Goal: Task Accomplishment & Management: Manage account settings

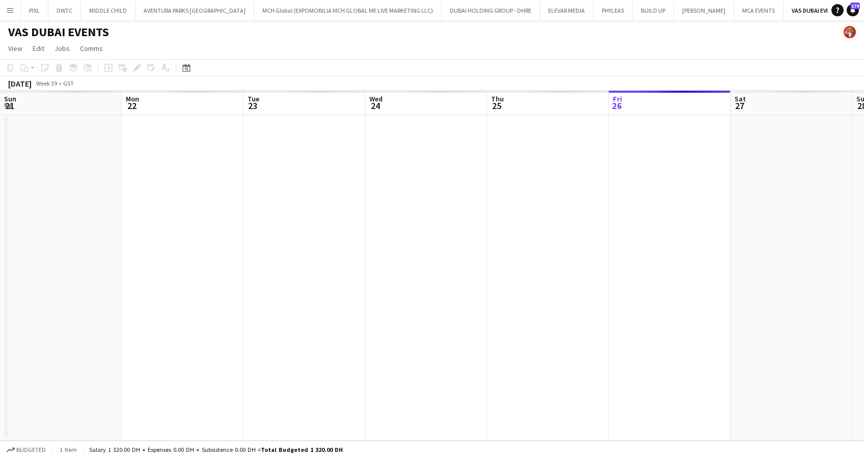
scroll to position [0, 350]
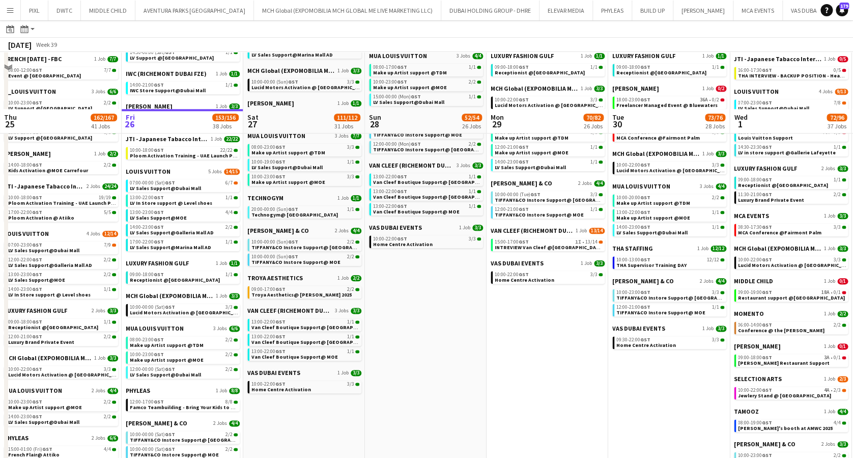
scroll to position [407, 0]
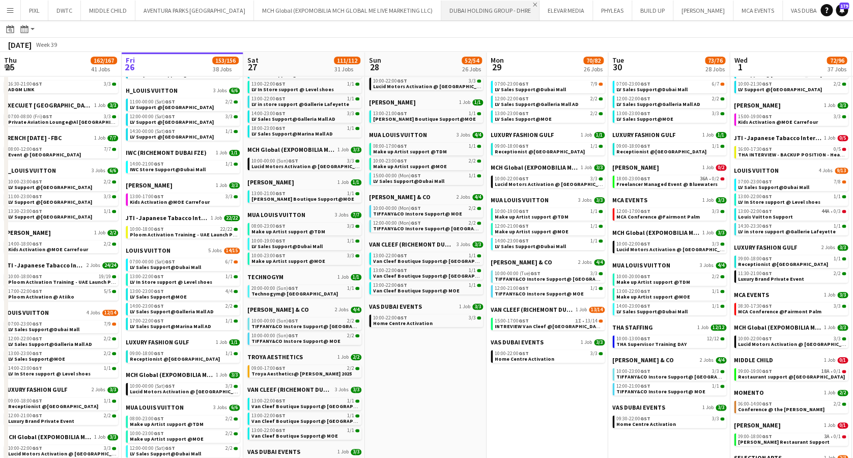
click at [533, 3] on app-icon "Close" at bounding box center [535, 5] width 4 height 4
click at [754, 10] on app-icon "Add" at bounding box center [756, 10] width 4 height 4
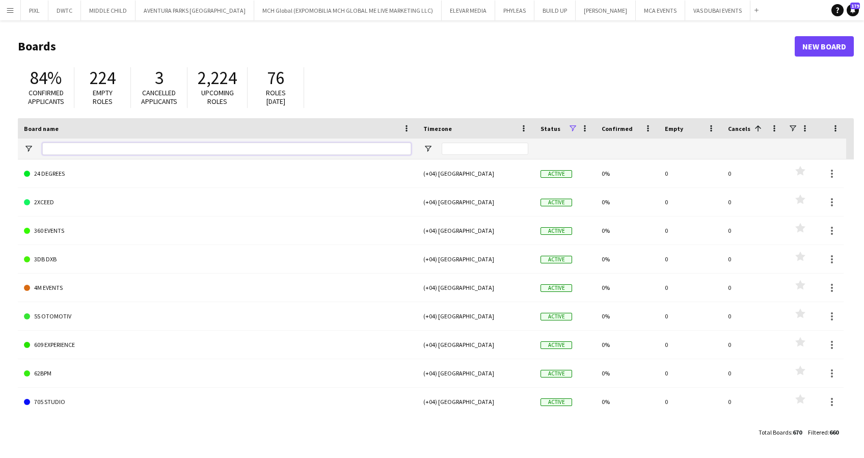
click at [106, 149] on input "Board name Filter Input" at bounding box center [226, 149] width 369 height 12
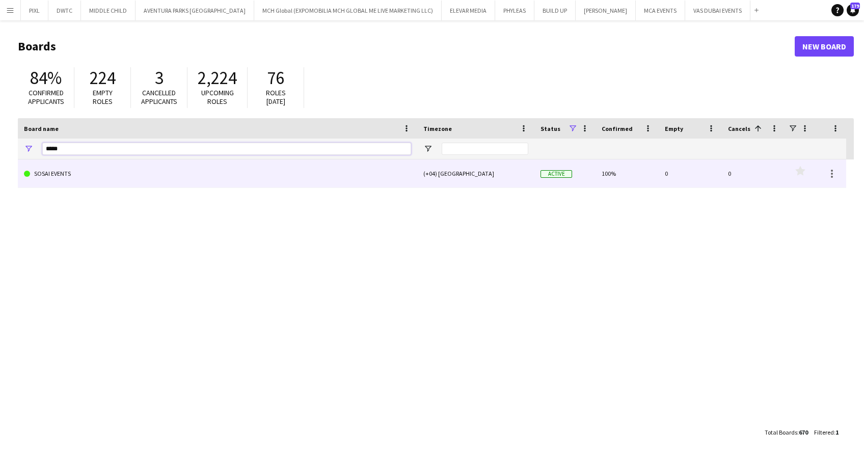
type input "*****"
click at [103, 163] on link "SOSAI EVENTS" at bounding box center [217, 173] width 387 height 29
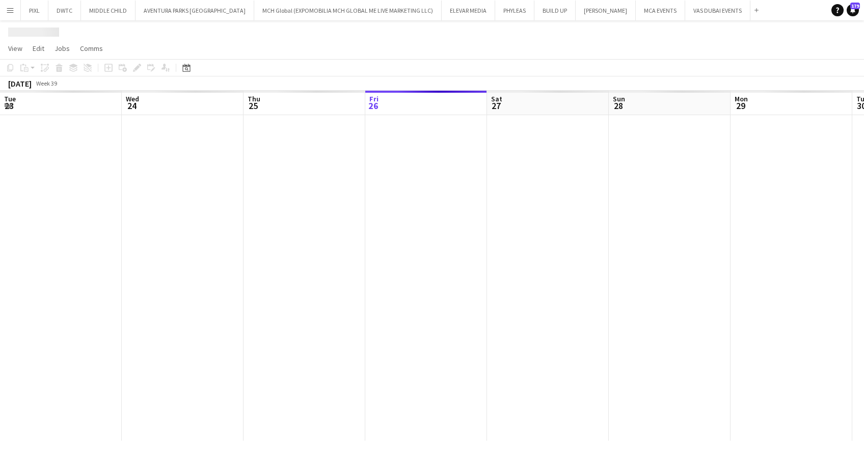
scroll to position [0, 243]
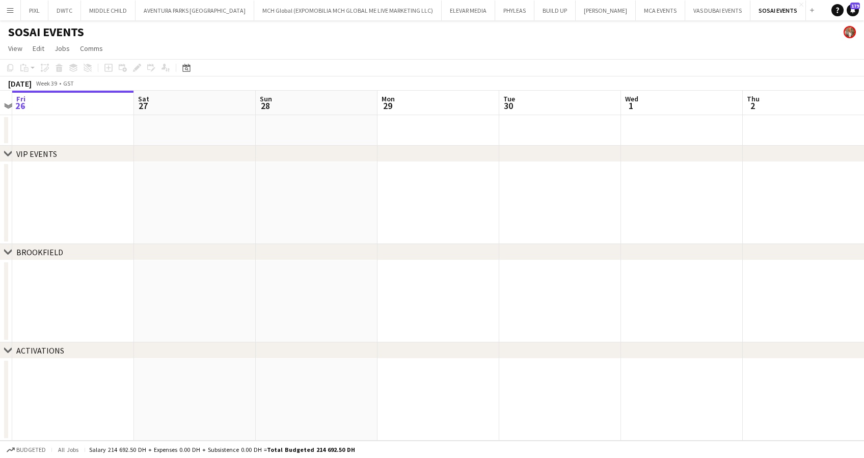
drag, startPoint x: 96, startPoint y: 278, endPoint x: -3, endPoint y: 277, distance: 98.8
click at [0, 277] on html "Menu Boards Boards Boards All jobs Status Workforce Workforce My Workforce Recr…" at bounding box center [432, 229] width 864 height 458
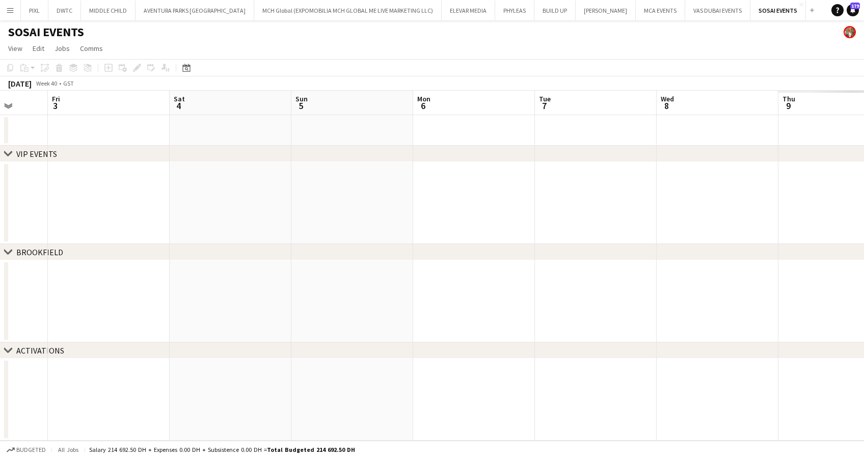
drag, startPoint x: 514, startPoint y: 301, endPoint x: 218, endPoint y: 298, distance: 295.4
click at [137, 298] on app-calendar-viewport "Mon 29 Tue 30 Wed 1 Thu 2 Fri 3 Sat 4 Sun 5 Mon 6 Tue 7 Wed 8 Thu 9 Fri 10 Sat …" at bounding box center [432, 266] width 864 height 350
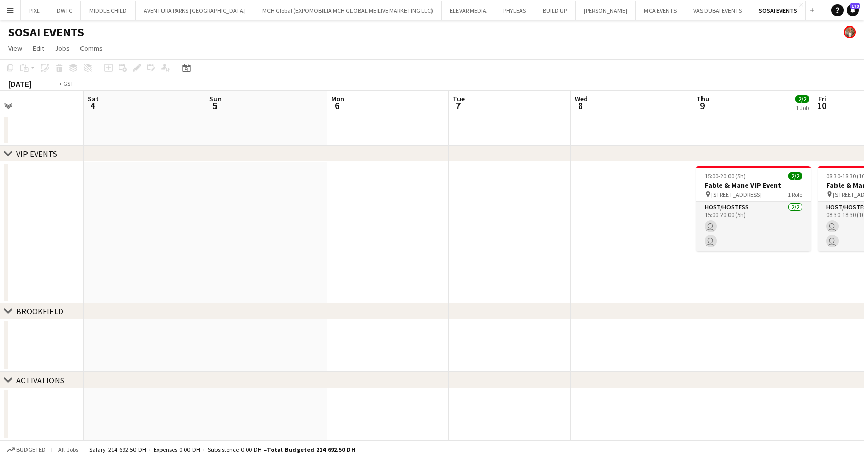
drag, startPoint x: 601, startPoint y: 301, endPoint x: 237, endPoint y: 280, distance: 364.7
click at [160, 277] on app-calendar-viewport "Mon 29 Tue 30 Wed 1 Thu 2 Fri 3 Sat 4 Sun 5 Mon 6 Tue 7 Wed 8 Thu 9 2/2 1 Job F…" at bounding box center [432, 266] width 864 height 350
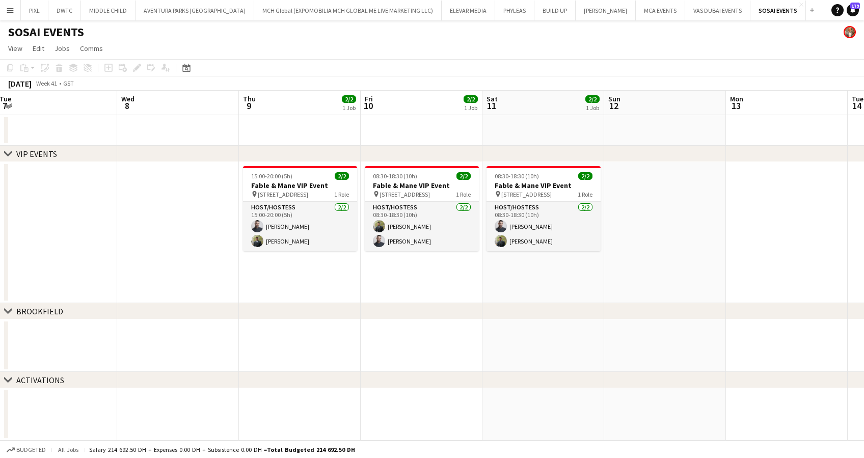
scroll to position [0, 372]
drag, startPoint x: 320, startPoint y: 260, endPoint x: 266, endPoint y: 267, distance: 54.4
click at [266, 267] on app-calendar-viewport "Sat 4 Sun 5 Mon 6 Tue 7 Wed 8 Thu 9 2/2 1 Job Fri 10 2/2 1 Job Sat 11 2/2 1 Job…" at bounding box center [432, 266] width 864 height 350
click at [266, 267] on app-date-cell "15:00-20:00 (5h) 2/2 Fable & Mane VIP Event pin [GEOGRAPHIC_DATA], Warehouse 46…" at bounding box center [298, 232] width 122 height 141
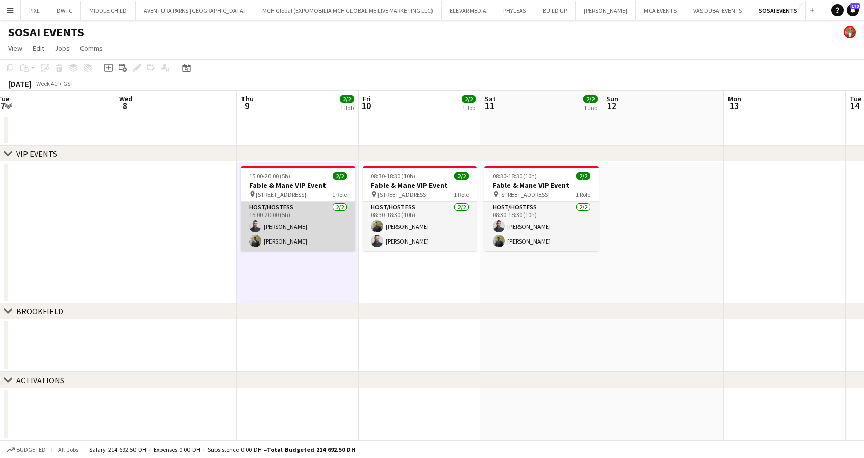
click at [295, 220] on app-card-role "Host/Hostess [DATE] 15:00-20:00 (5h) [PERSON_NAME]" at bounding box center [298, 226] width 114 height 49
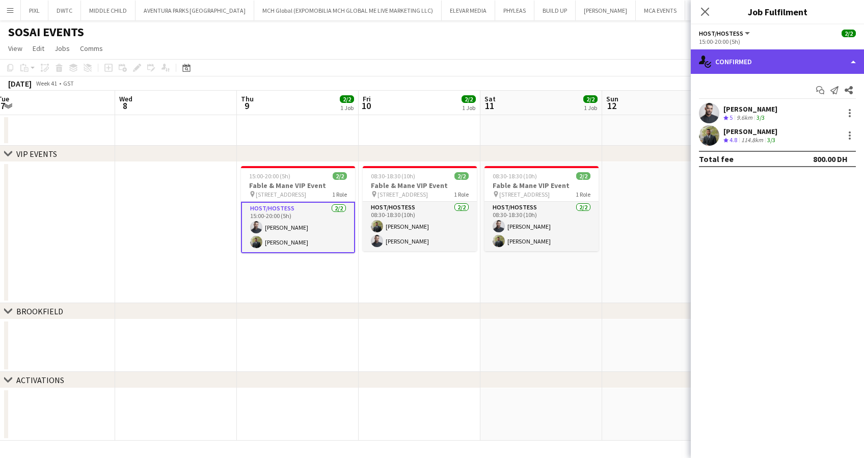
click at [741, 57] on div "single-neutral-actions-check-2 Confirmed" at bounding box center [776, 61] width 173 height 24
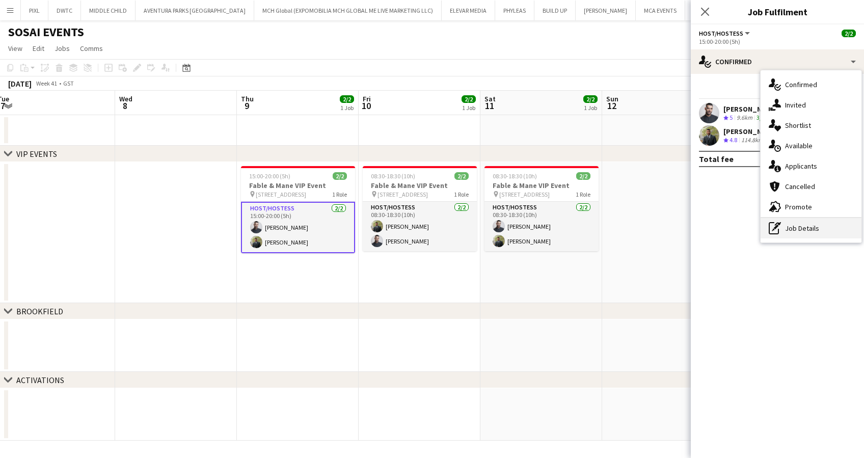
click at [815, 229] on div "pen-write Job Details" at bounding box center [810, 228] width 101 height 20
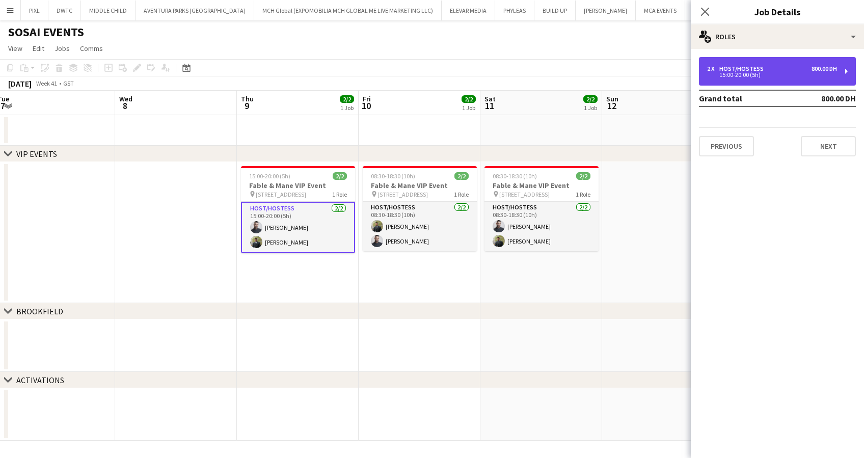
click at [723, 69] on div "Host/Hostess" at bounding box center [743, 68] width 48 height 7
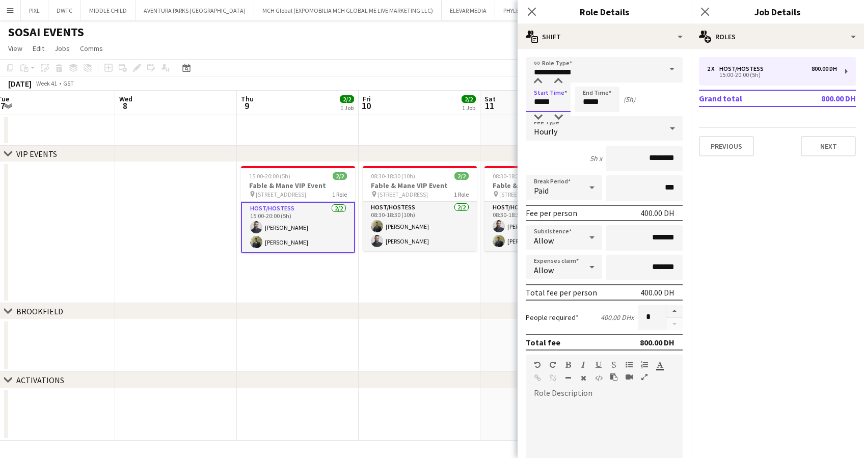
click at [556, 92] on input "*****" at bounding box center [548, 99] width 45 height 25
click at [559, 78] on div at bounding box center [558, 81] width 20 height 10
type input "*****"
click at [559, 78] on div at bounding box center [558, 81] width 20 height 10
click at [600, 95] on input "*****" at bounding box center [596, 99] width 45 height 25
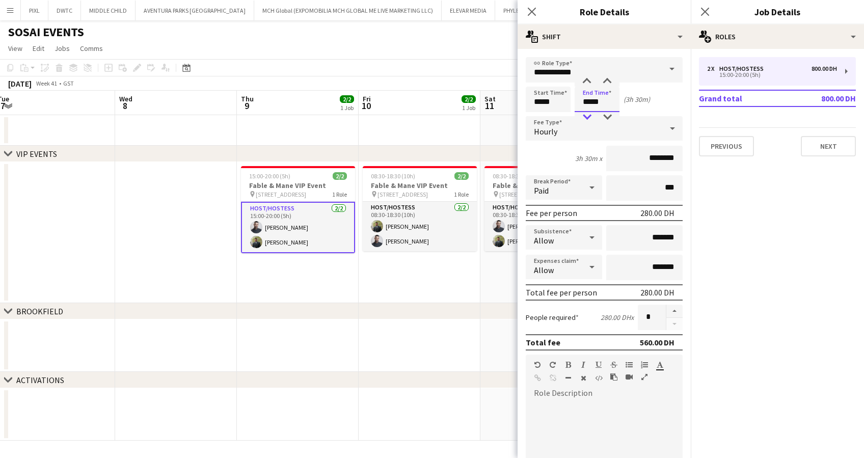
click at [587, 117] on div at bounding box center [586, 117] width 20 height 10
click at [608, 82] on div at bounding box center [607, 81] width 20 height 10
type input "*****"
click at [608, 82] on div at bounding box center [607, 81] width 20 height 10
click at [706, 8] on icon "Close pop-in" at bounding box center [705, 12] width 10 height 10
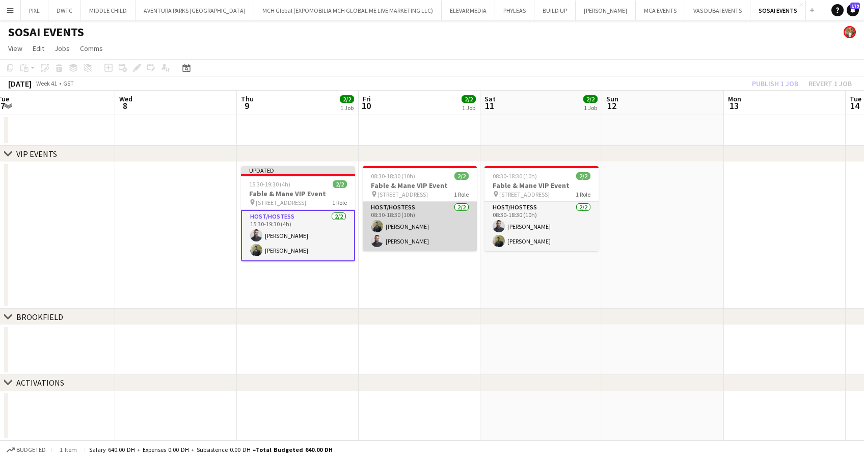
click at [440, 231] on app-card-role "Host/Hostess [DATE] 08:30-18:30 (10h) [PERSON_NAME]" at bounding box center [420, 226] width 114 height 49
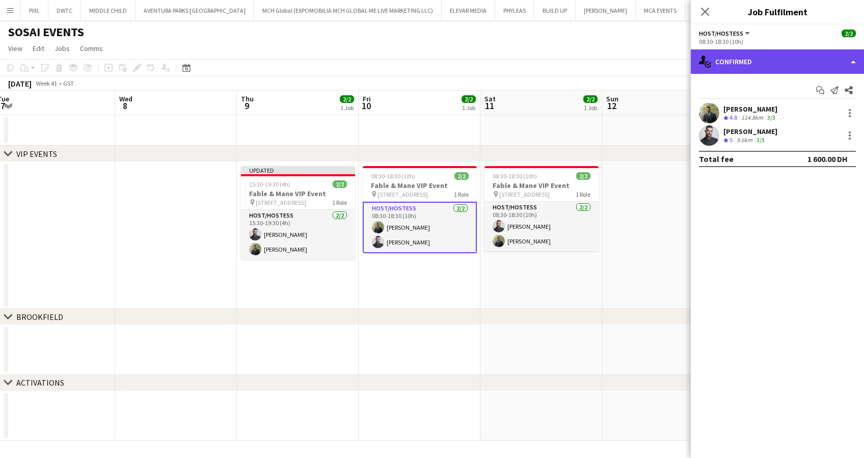
click at [784, 60] on div "single-neutral-actions-check-2 Confirmed" at bounding box center [776, 61] width 173 height 24
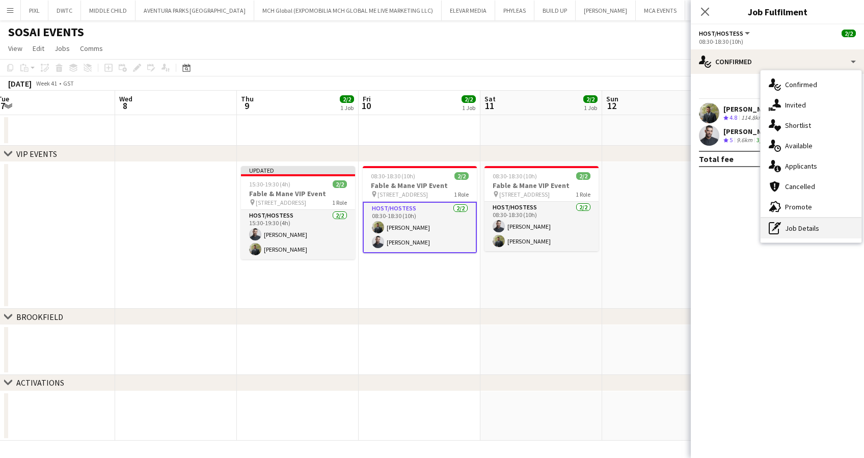
click at [797, 229] on div "pen-write Job Details" at bounding box center [810, 228] width 101 height 20
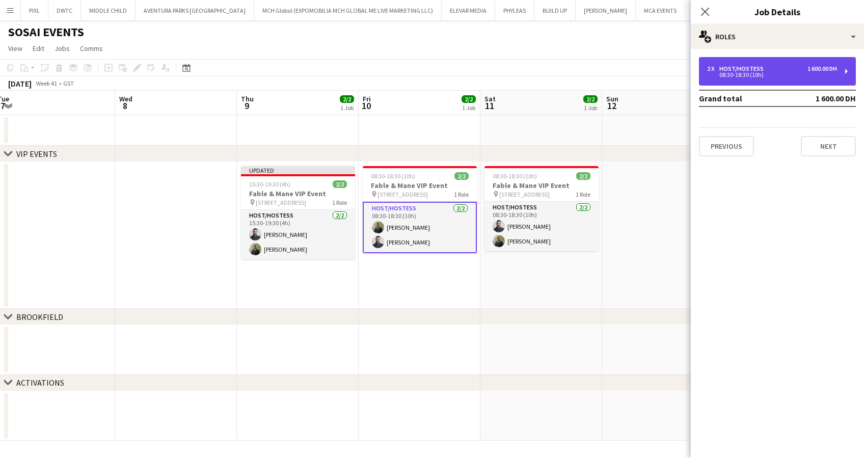
click at [738, 70] on div "Host/Hostess" at bounding box center [743, 68] width 48 height 7
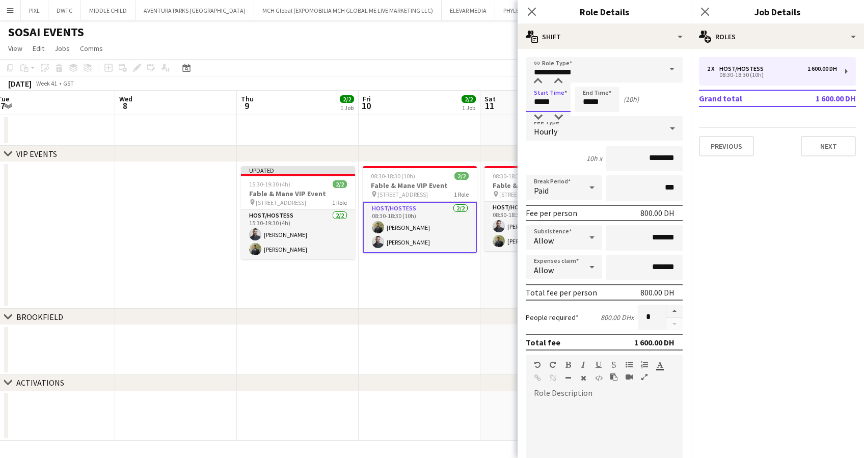
click at [550, 91] on input "*****" at bounding box center [548, 99] width 45 height 25
click at [538, 80] on div at bounding box center [538, 81] width 20 height 10
type input "*****"
click at [538, 80] on div at bounding box center [538, 81] width 20 height 10
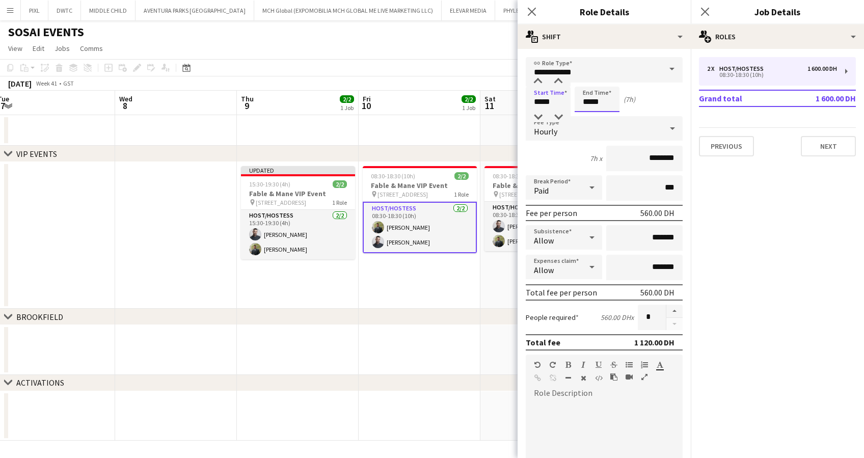
click at [594, 94] on input "*****" at bounding box center [596, 99] width 45 height 25
click at [590, 81] on div at bounding box center [586, 81] width 20 height 10
click at [607, 115] on div at bounding box center [607, 117] width 20 height 10
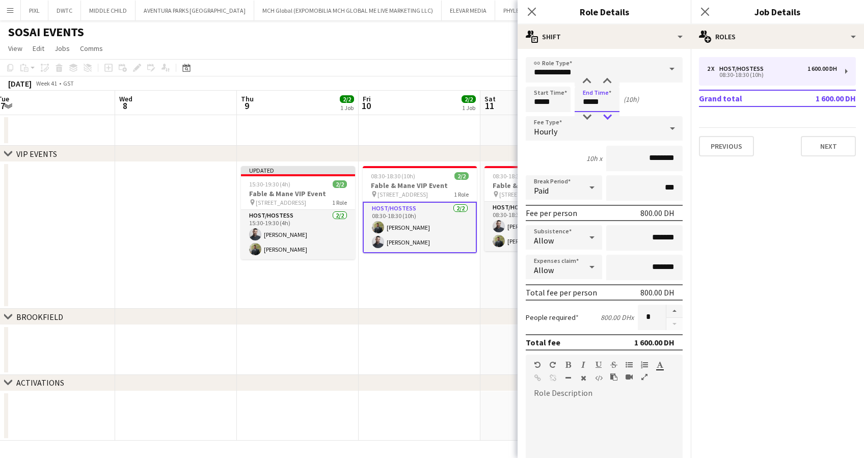
type input "*****"
click at [607, 115] on div at bounding box center [607, 117] width 20 height 10
click at [707, 12] on icon "Close pop-in" at bounding box center [705, 12] width 10 height 10
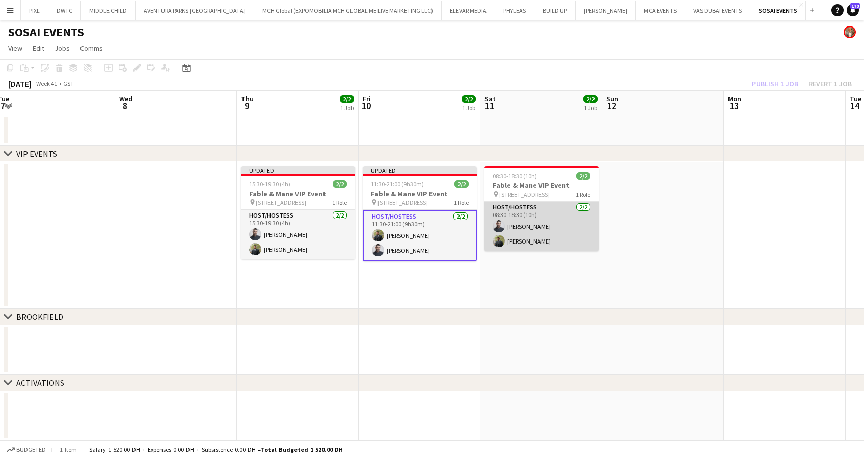
click at [534, 211] on app-card-role "Host/Hostess [DATE] 08:30-18:30 (10h) [PERSON_NAME]" at bounding box center [541, 226] width 114 height 49
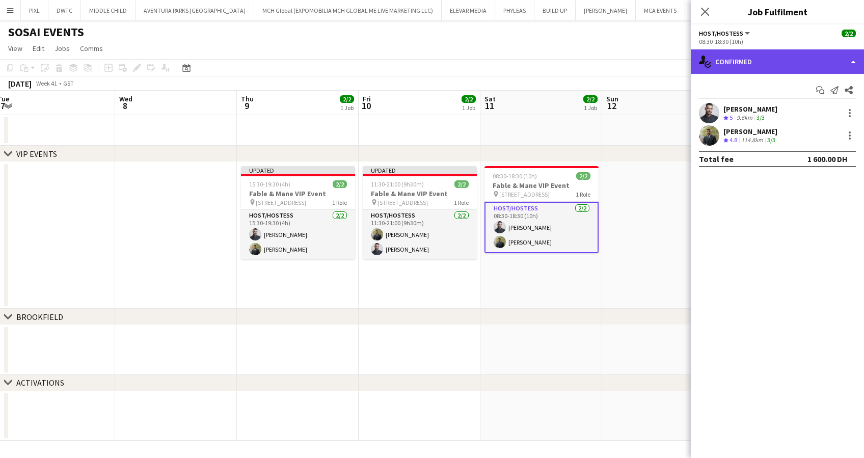
click at [763, 58] on div "single-neutral-actions-check-2 Confirmed" at bounding box center [776, 61] width 173 height 24
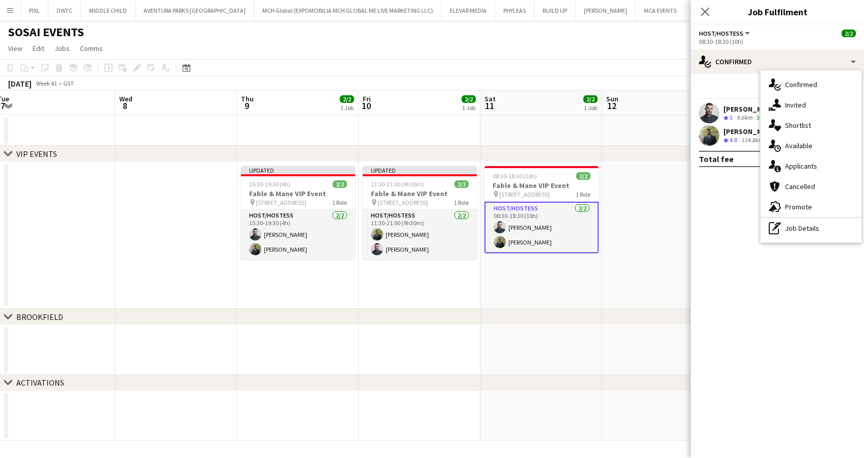
click at [800, 226] on div "pen-write Job Details" at bounding box center [810, 228] width 101 height 20
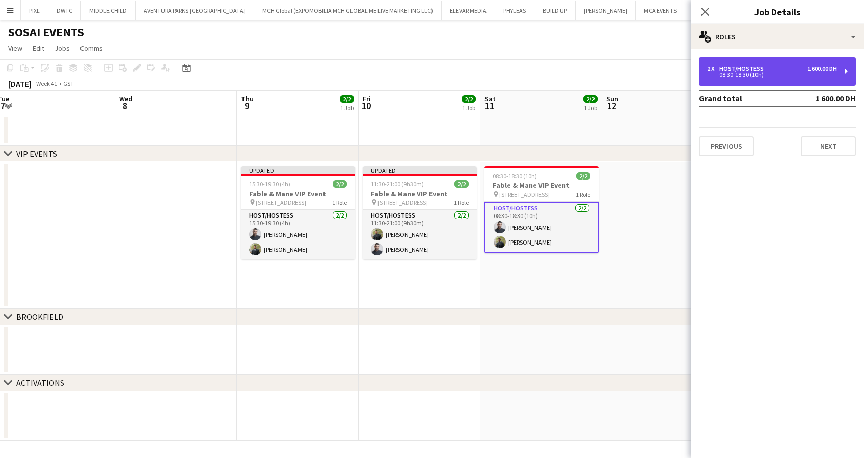
click at [735, 65] on div "Host/Hostess" at bounding box center [743, 68] width 48 height 7
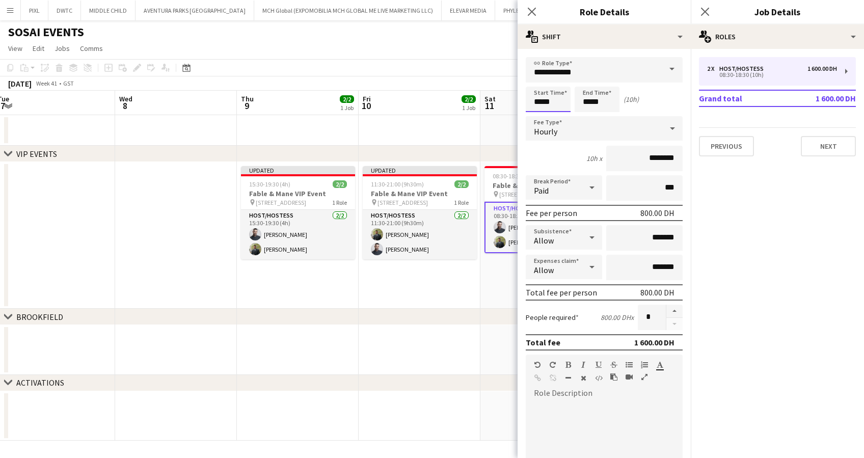
click at [545, 95] on input "*****" at bounding box center [548, 99] width 45 height 25
click at [542, 74] on input "**********" at bounding box center [604, 69] width 157 height 25
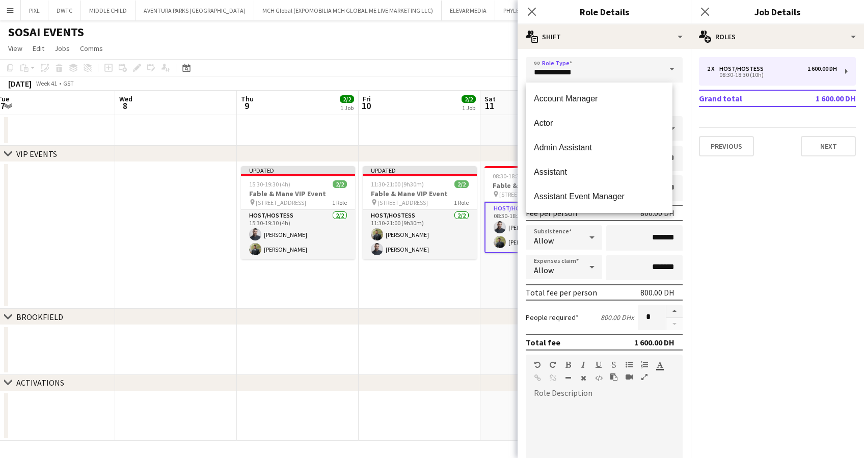
click at [638, 16] on h3 "Role Details" at bounding box center [603, 11] width 173 height 13
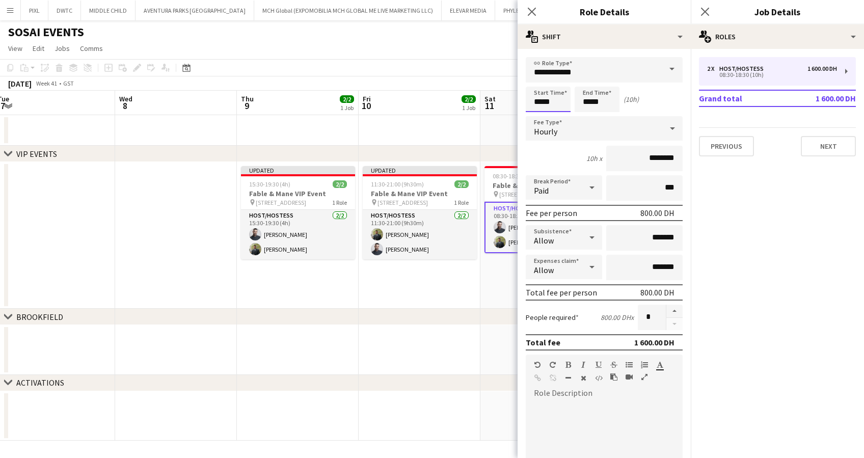
click at [543, 102] on input "*****" at bounding box center [548, 99] width 45 height 25
type input "*****"
click at [539, 80] on div at bounding box center [538, 81] width 20 height 10
click at [609, 94] on input "*****" at bounding box center [596, 99] width 45 height 25
click at [586, 80] on div at bounding box center [586, 81] width 20 height 10
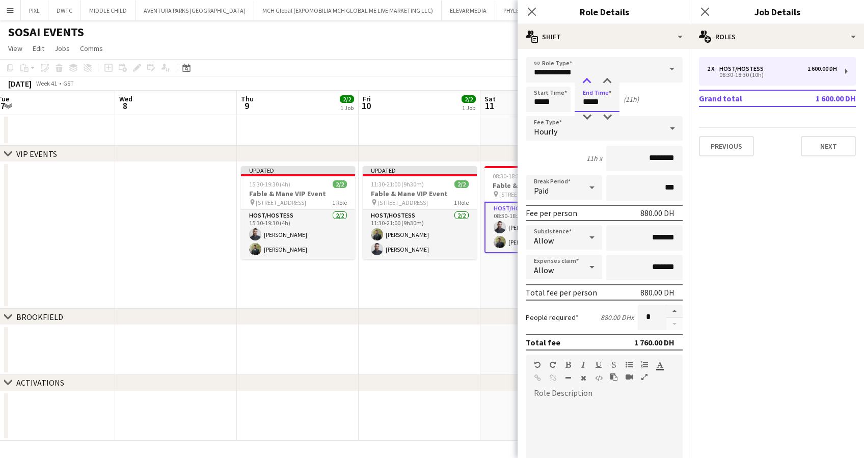
click at [586, 80] on div at bounding box center [586, 81] width 20 height 10
click at [591, 78] on div at bounding box center [586, 81] width 20 height 10
click at [609, 116] on div at bounding box center [607, 117] width 20 height 10
type input "*****"
click at [609, 116] on div at bounding box center [607, 117] width 20 height 10
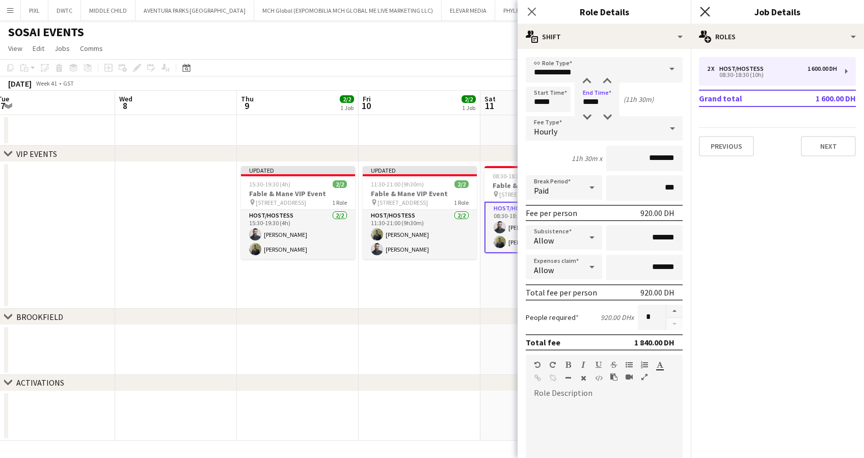
click at [703, 12] on icon "Close pop-in" at bounding box center [705, 12] width 10 height 10
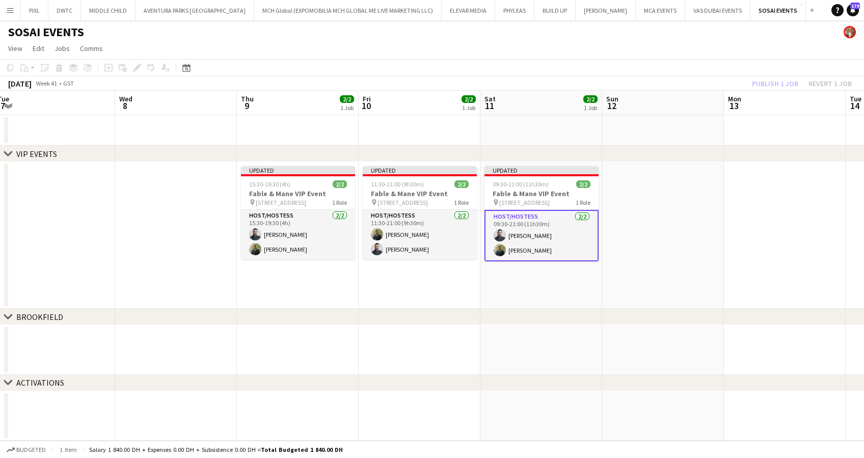
click at [773, 81] on div "Publish 1 job Revert 1 job" at bounding box center [801, 83] width 124 height 13
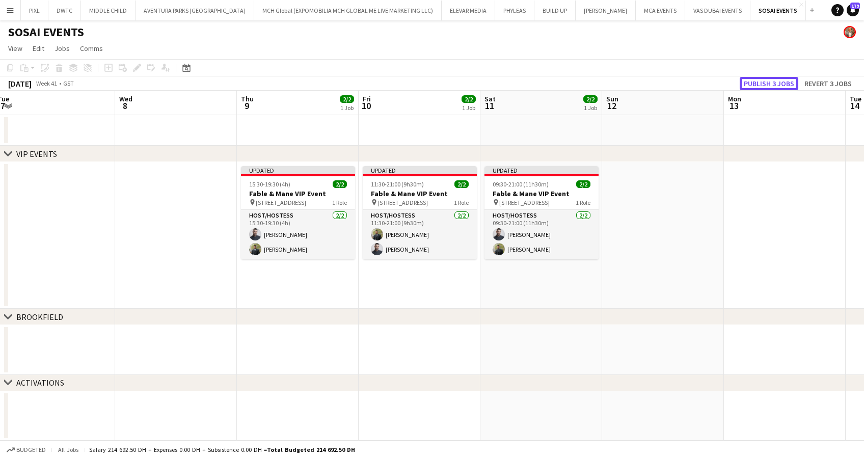
click at [773, 81] on button "Publish 3 jobs" at bounding box center [768, 83] width 59 height 13
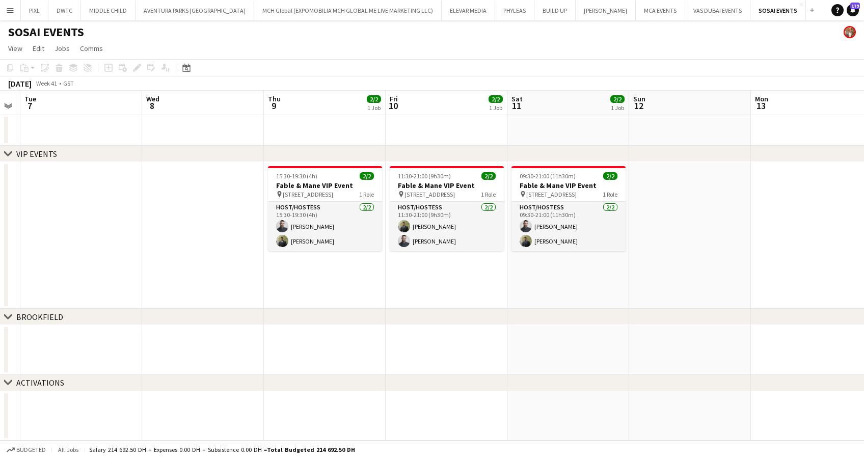
scroll to position [0, 346]
drag, startPoint x: 412, startPoint y: 269, endPoint x: 439, endPoint y: 268, distance: 26.5
click at [439, 268] on app-calendar-viewport "Sat 4 Sun 5 Mon 6 Tue 7 Wed 8 Thu 9 2/2 1 Job Fri 10 2/2 1 Job Sat 11 2/2 1 Job…" at bounding box center [432, 266] width 864 height 350
click at [810, 9] on app-icon "Add" at bounding box center [812, 10] width 4 height 4
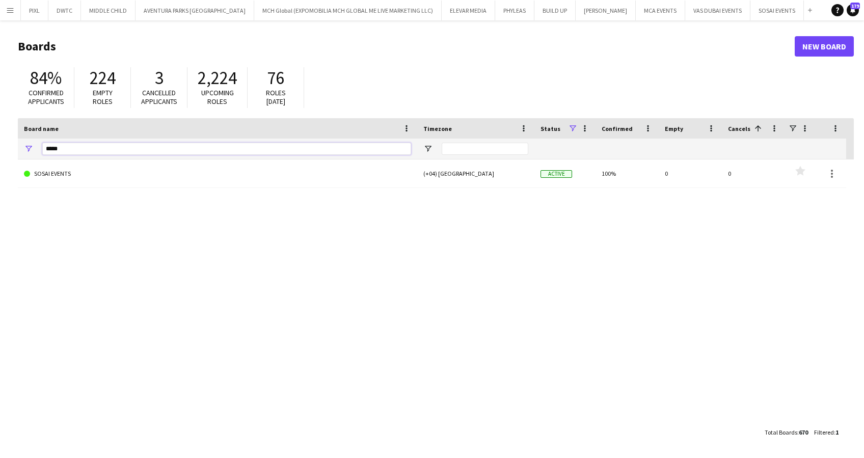
drag, startPoint x: 75, startPoint y: 144, endPoint x: 8, endPoint y: 145, distance: 66.7
click at [8, 145] on main "Boards New Board 84% Confirmed applicants 224 Empty roles 3 Cancelled applicant…" at bounding box center [432, 238] width 864 height 437
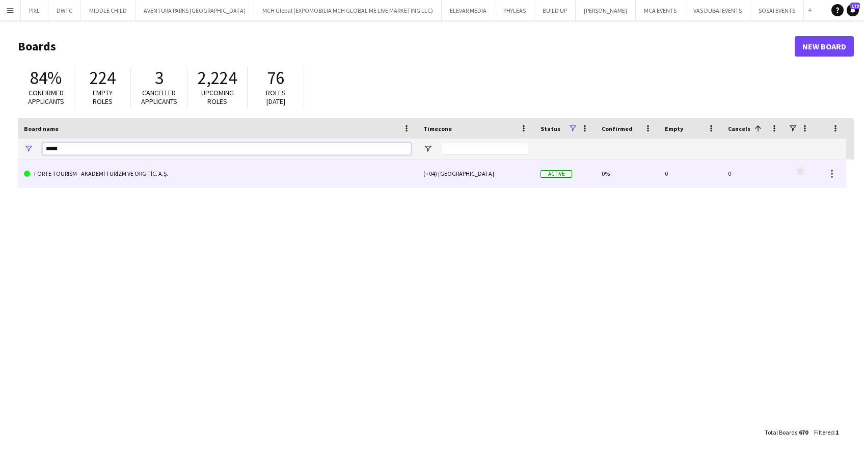
type input "*****"
click at [59, 170] on link "FORTE TOURISM - AKADEMİ TURİZM VE ORG.TİC. A.Ş." at bounding box center [217, 173] width 387 height 29
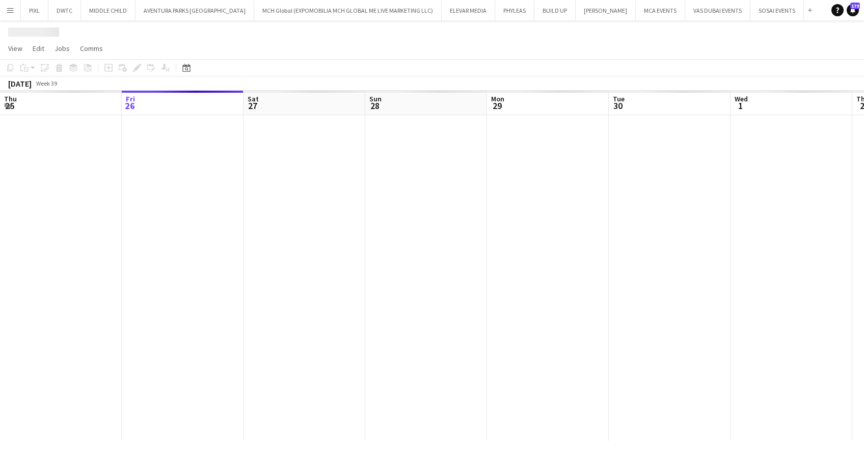
scroll to position [0, 104]
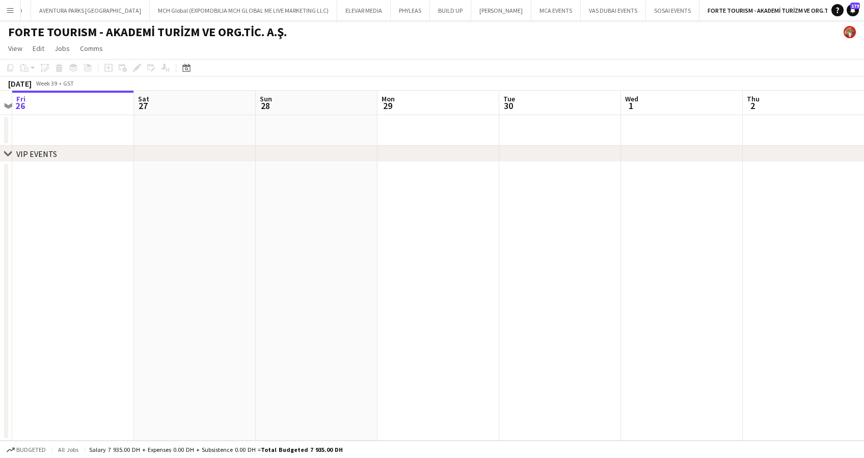
drag, startPoint x: 613, startPoint y: 252, endPoint x: -3, endPoint y: 280, distance: 616.8
click at [0, 280] on html "Menu Boards Boards Boards All jobs Status Workforce Workforce My Workforce Recr…" at bounding box center [432, 229] width 864 height 458
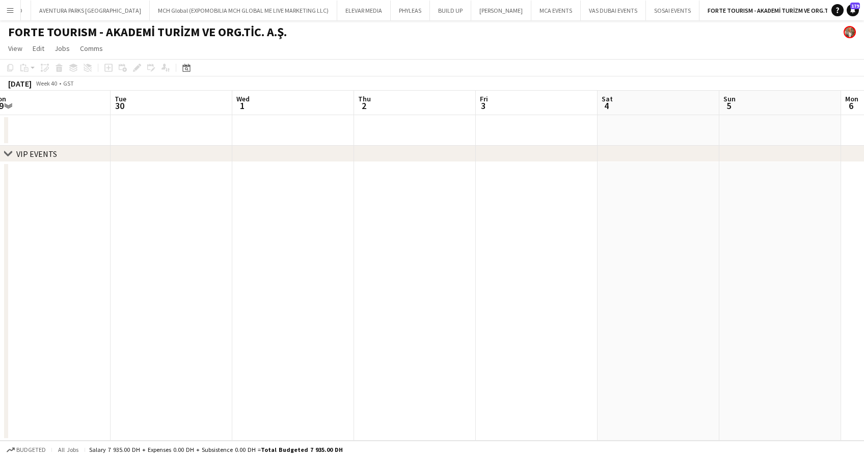
drag, startPoint x: 497, startPoint y: 276, endPoint x: 188, endPoint y: 280, distance: 308.6
click at [179, 281] on app-calendar-viewport "Fri 26 Sat 27 Sun 28 Mon 29 Tue 30 Wed 1 Thu 2 Fri 3 Sat 4 Sun 5 Mon 6 Tue 7 We…" at bounding box center [432, 266] width 864 height 350
drag, startPoint x: 595, startPoint y: 279, endPoint x: 130, endPoint y: 276, distance: 464.4
click at [102, 279] on app-calendar-viewport "Thu 2 Fri 3 Sat 4 Sun 5 Mon 6 Tue 7 Wed 8 Thu 9 Fri 10 Sat 11 Sun 12 Mon 13 Tue…" at bounding box center [432, 266] width 864 height 350
drag, startPoint x: 807, startPoint y: 273, endPoint x: 88, endPoint y: 294, distance: 719.3
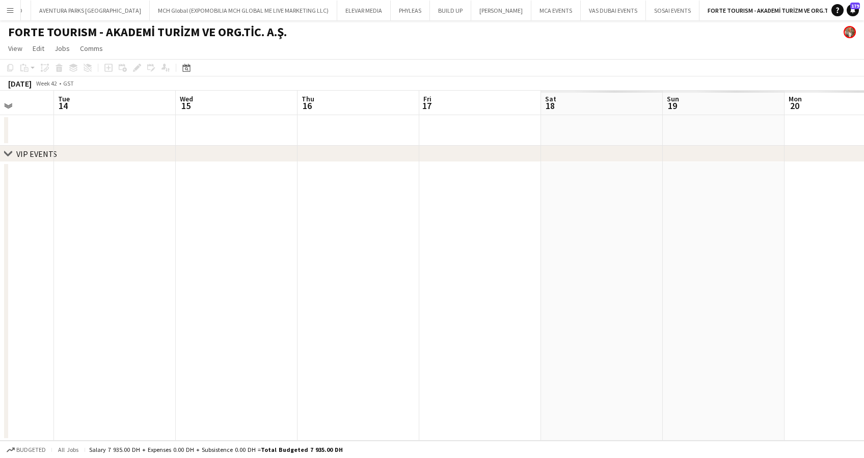
click at [88, 294] on app-calendar-viewport "Sat 11 Sun 12 Mon 13 Tue 14 Wed 15 Thu 16 Fri 17 Sat 18 Sun 19 Mon 20 Tue 21 We…" at bounding box center [432, 266] width 864 height 350
drag, startPoint x: 381, startPoint y: 292, endPoint x: 122, endPoint y: 290, distance: 258.7
click at [62, 296] on app-calendar-viewport "Sat 11 Sun 12 Mon 13 Tue 14 Wed 15 Thu 16 Fri 17 Sat 18 Sun 19 Mon 20 Tue 21 We…" at bounding box center [432, 266] width 864 height 350
drag, startPoint x: 505, startPoint y: 285, endPoint x: 746, endPoint y: 284, distance: 240.9
click at [863, 283] on html "Menu Boards Boards Boards All jobs Status Workforce Workforce My Workforce Recr…" at bounding box center [432, 229] width 864 height 458
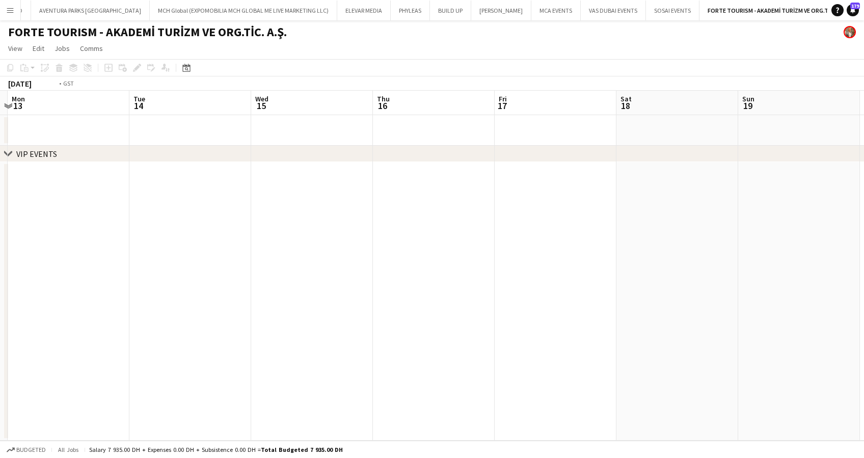
drag, startPoint x: 265, startPoint y: 284, endPoint x: 450, endPoint y: 284, distance: 185.4
click at [826, 284] on app-calendar-viewport "Sat 11 Sun 12 Mon 13 Tue 14 Wed 15 Thu 16 Fri 17 Sat 18 Sun 19 Mon 20 Tue 21 We…" at bounding box center [432, 266] width 864 height 350
drag, startPoint x: 262, startPoint y: 284, endPoint x: 482, endPoint y: 284, distance: 219.5
click at [824, 284] on app-calendar-viewport "Tue 7 Wed 8 Thu 9 Fri 10 Sat 11 Sun 12 Mon 13 Tue 14 Wed 15 Thu 16 Fri 17 Sat 1…" at bounding box center [432, 266] width 864 height 350
drag, startPoint x: 322, startPoint y: 282, endPoint x: 788, endPoint y: 282, distance: 466.4
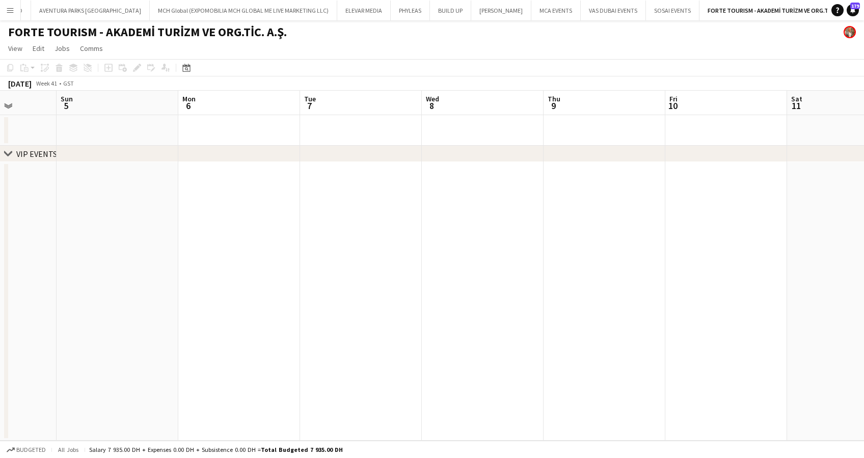
click at [807, 282] on app-calendar-viewport "Thu 2 Fri 3 Sat 4 Sun 5 Mon 6 Tue 7 Wed 8 Thu 9 Fri 10 Sat 11 Sun 12 Mon 13 Tue…" at bounding box center [432, 266] width 864 height 350
drag, startPoint x: 350, startPoint y: 280, endPoint x: 712, endPoint y: 290, distance: 362.2
click at [723, 290] on app-calendar-viewport "Sun 28 Mon 29 Tue 30 Wed 1 Thu 2 Fri 3 Sat 4 Sun 5 Mon 6 Tue 7 Wed 8 Thu 9 Fri …" at bounding box center [432, 266] width 864 height 350
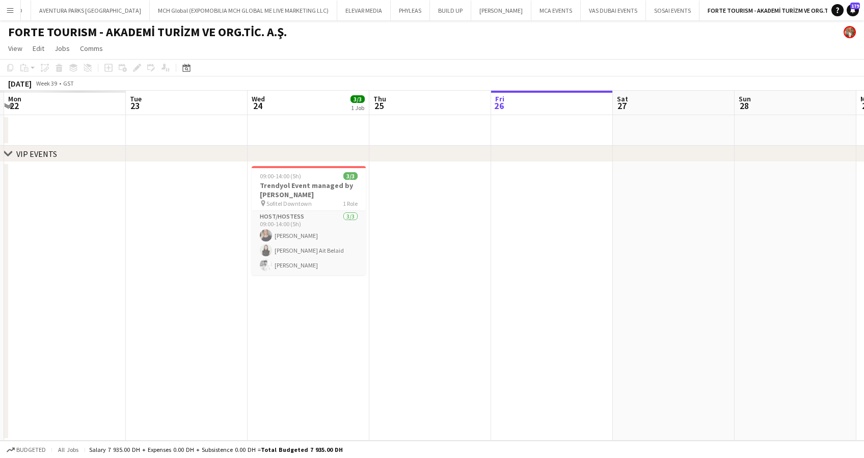
drag, startPoint x: 481, startPoint y: 289, endPoint x: 733, endPoint y: 294, distance: 252.1
click at [793, 295] on app-calendar-viewport "Sat 20 Sun 21 Mon 22 Tue 23 Wed 24 3/3 1 Job Thu 25 Fri 26 Sat 27 Sun 28 Mon 29…" at bounding box center [432, 266] width 864 height 350
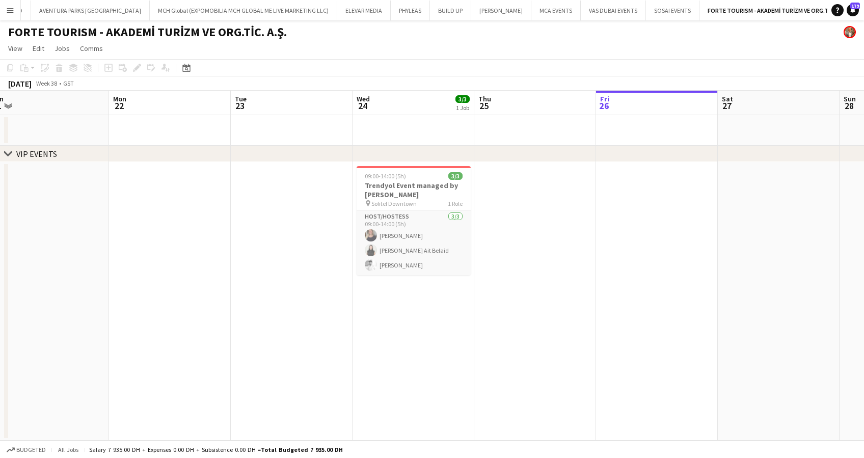
drag, startPoint x: 369, startPoint y: 295, endPoint x: 465, endPoint y: 296, distance: 96.2
click at [465, 296] on app-calendar-viewport "Fri 19 Sat 20 Sun 21 Mon 22 Tue 23 Wed 24 3/3 1 Job Thu 25 Fri 26 Sat 27 Sun 28…" at bounding box center [432, 266] width 864 height 350
click at [531, 9] on button "MCA EVENTS Close" at bounding box center [555, 11] width 49 height 20
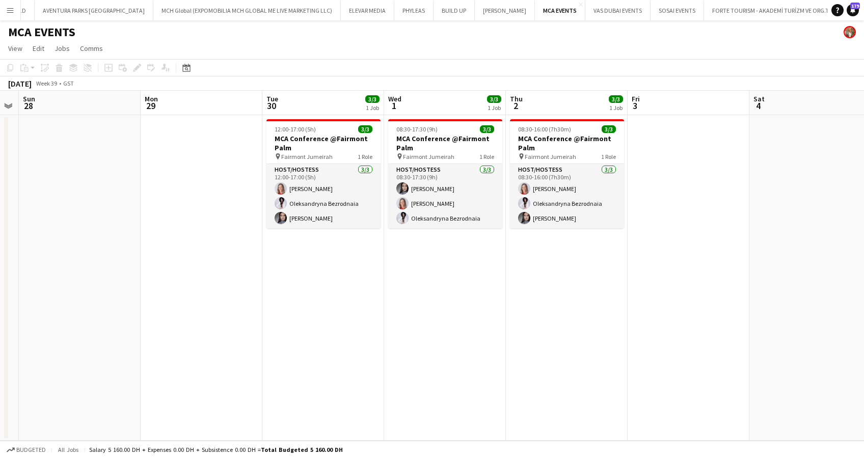
scroll to position [0, 358]
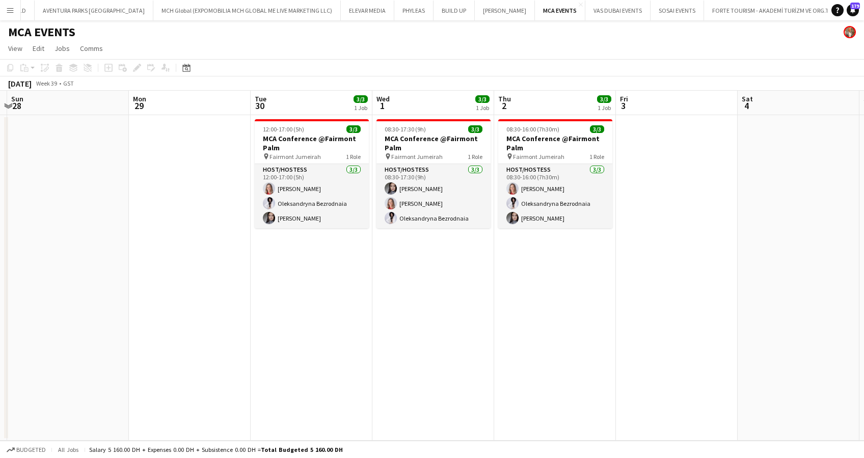
drag, startPoint x: 536, startPoint y: 230, endPoint x: 178, endPoint y: 230, distance: 358.0
click at [178, 230] on app-calendar-viewport "Thu 25 Fri 26 Sat 27 Sun 28 Mon 29 Tue 30 3/3 1 Job Wed 1 3/3 1 Job Thu 2 3/3 1…" at bounding box center [432, 266] width 864 height 350
drag, startPoint x: 13, startPoint y: 9, endPoint x: 45, endPoint y: 18, distance: 33.4
click at [14, 9] on button "Menu" at bounding box center [10, 10] width 20 height 20
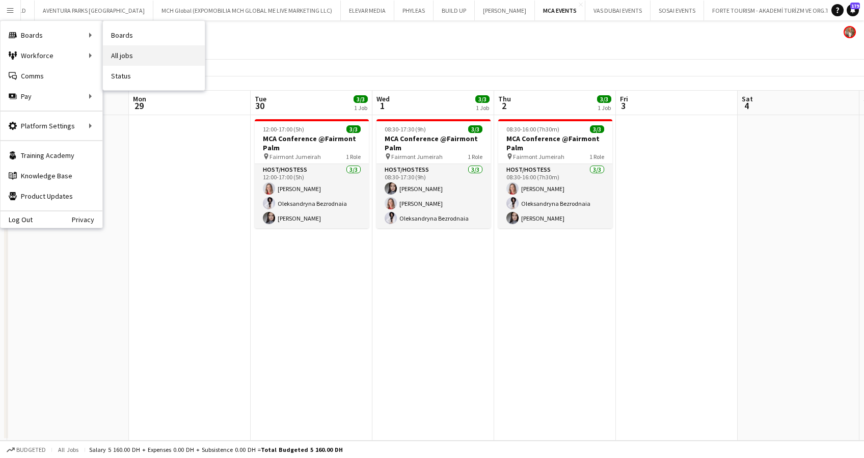
click at [143, 51] on link "All jobs" at bounding box center [154, 55] width 102 height 20
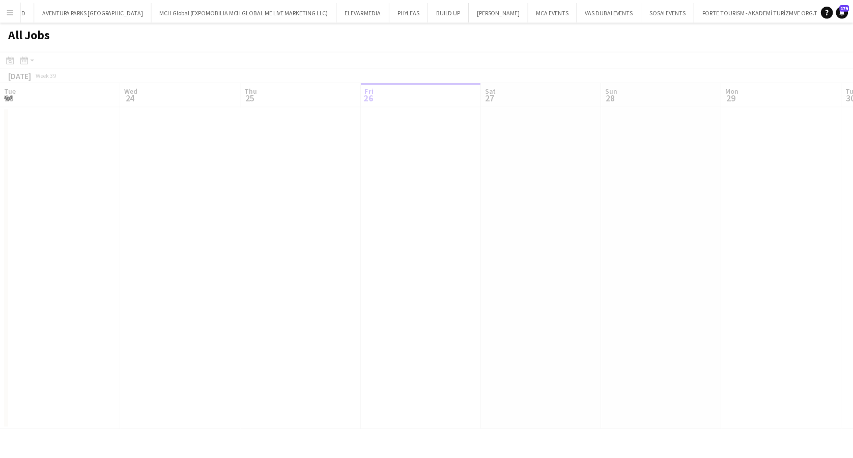
scroll to position [0, 243]
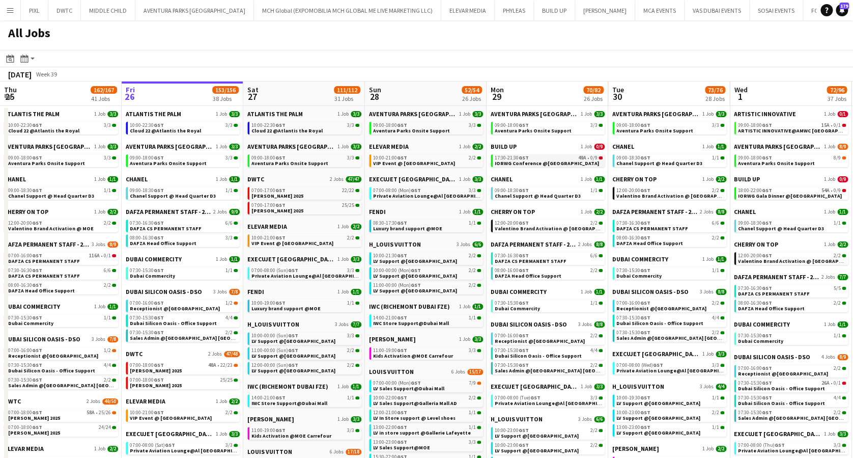
click at [554, 161] on span "IORWG Conference @[GEOGRAPHIC_DATA]" at bounding box center [547, 163] width 104 height 7
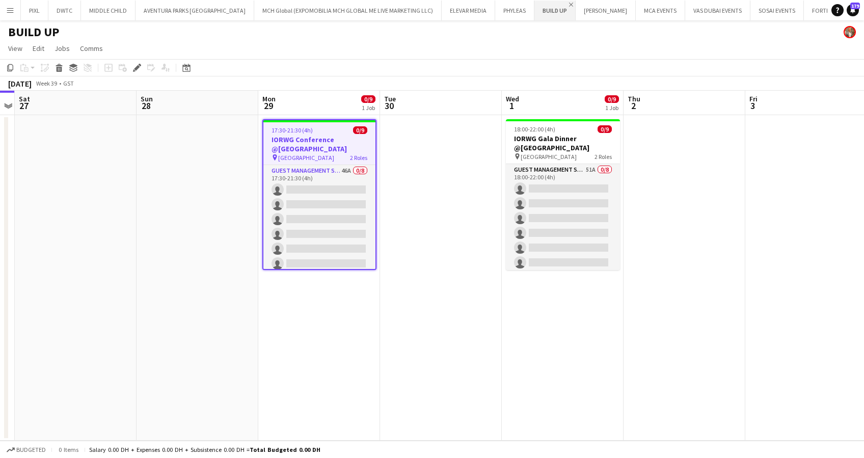
click at [569, 4] on app-icon "Close" at bounding box center [571, 5] width 4 height 4
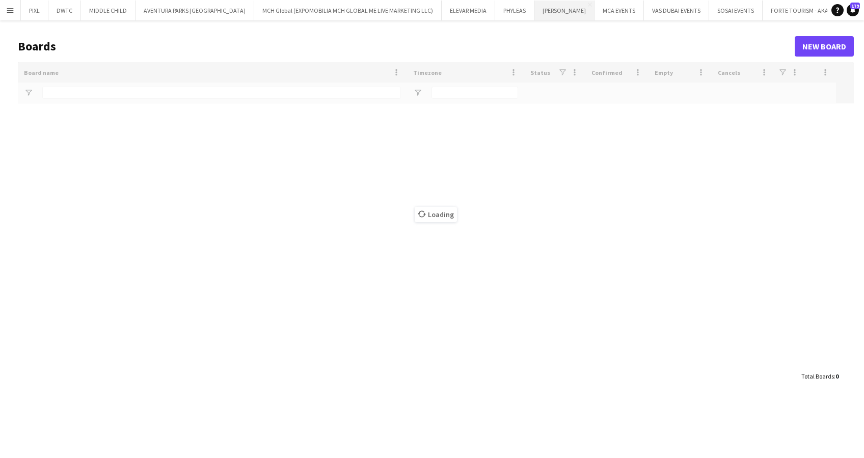
click at [534, 8] on button "MARTA VALASKOVA Close" at bounding box center [564, 11] width 60 height 20
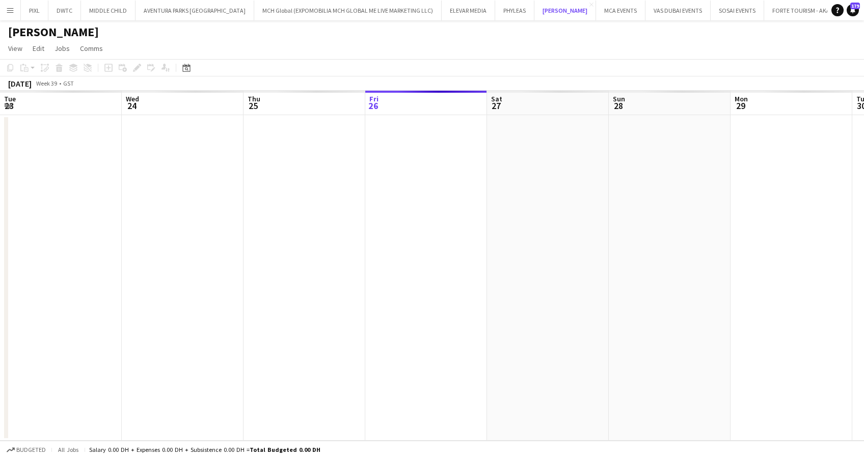
scroll to position [0, 243]
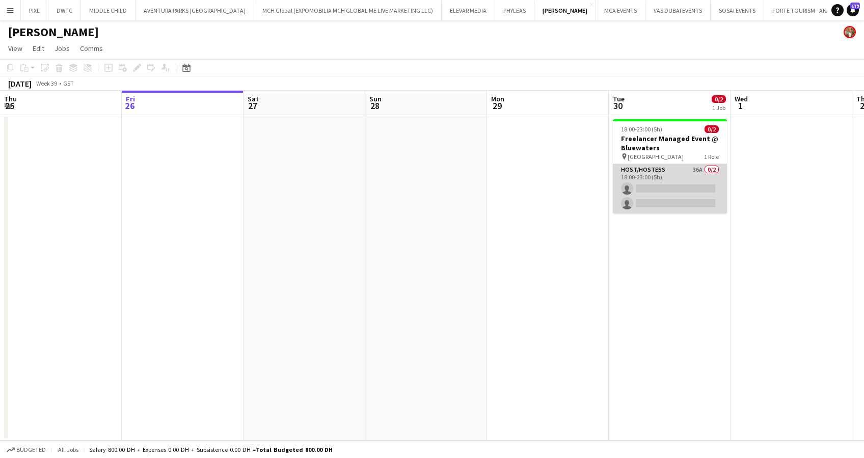
click at [666, 191] on app-card-role "Host/Hostess 36A 0/2 18:00-23:00 (5h) single-neutral-actions single-neutral-act…" at bounding box center [670, 188] width 114 height 49
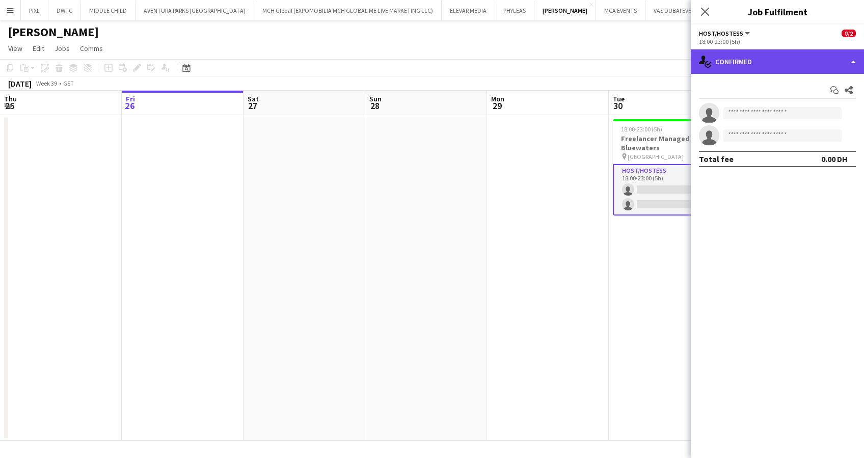
click at [749, 62] on div "single-neutral-actions-check-2 Confirmed" at bounding box center [776, 61] width 173 height 24
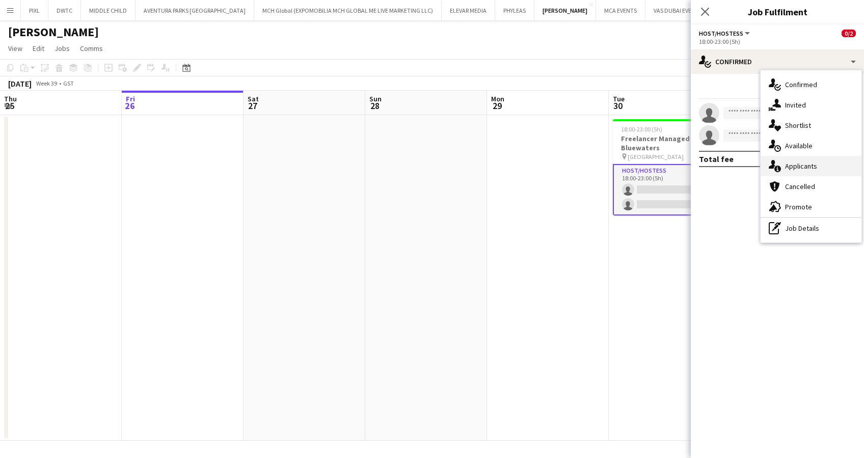
click at [807, 162] on span "Applicants" at bounding box center [801, 165] width 32 height 9
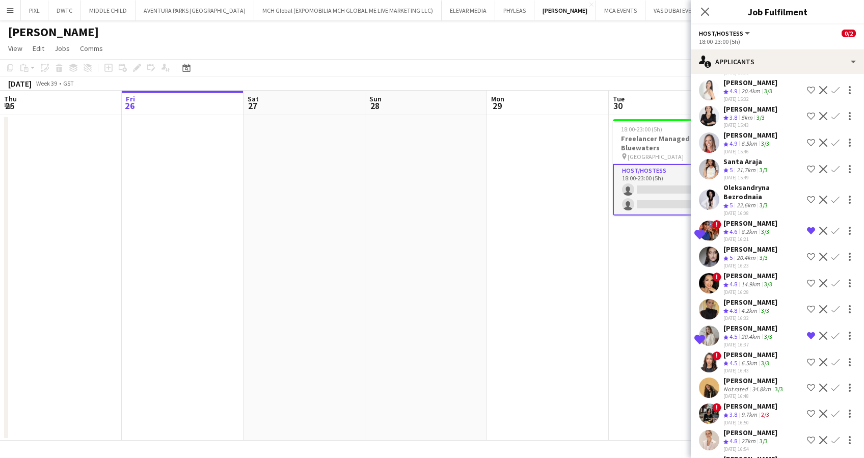
scroll to position [306, 0]
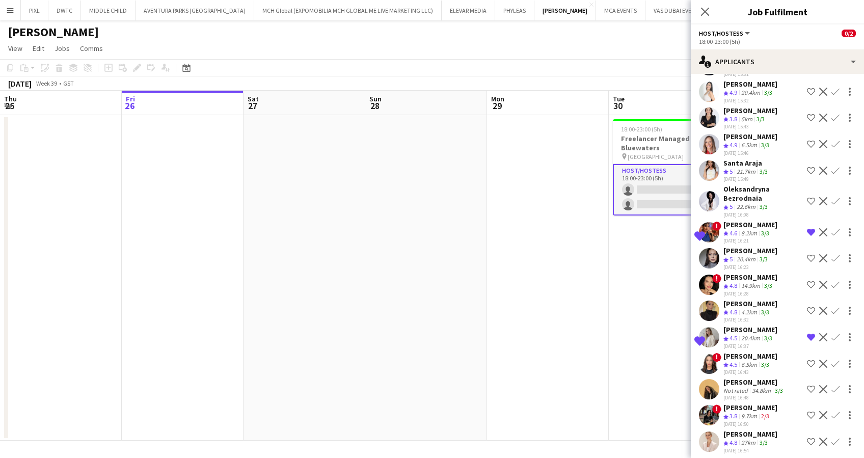
click at [744, 282] on div "14.9km" at bounding box center [750, 286] width 23 height 9
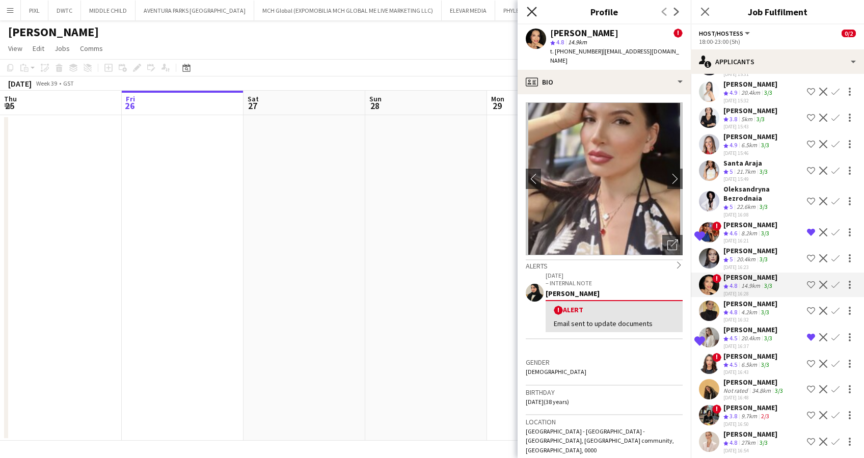
click at [534, 9] on icon at bounding box center [532, 12] width 10 height 10
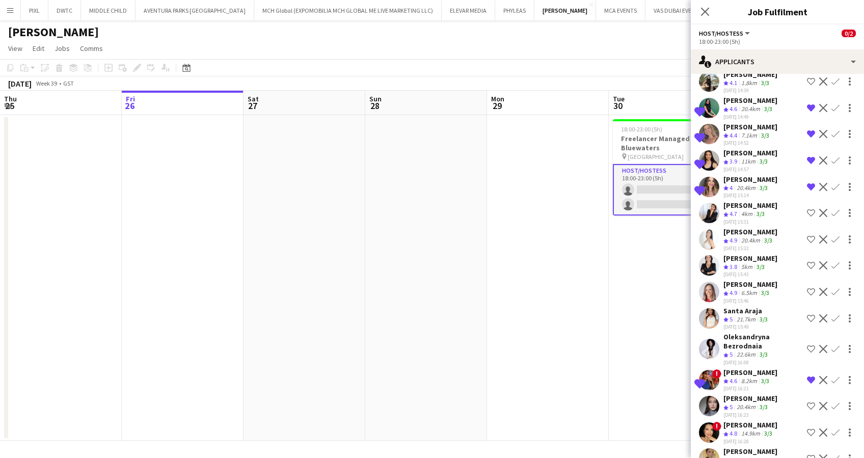
scroll to position [204, 0]
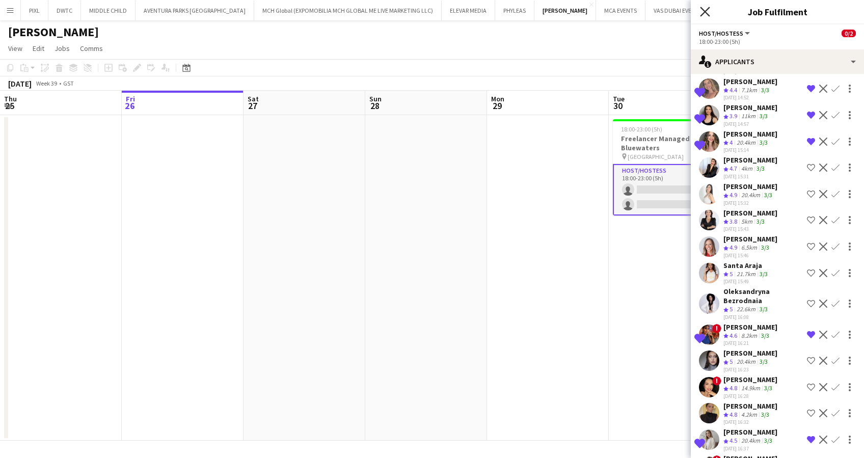
click at [709, 13] on icon "Close pop-in" at bounding box center [705, 12] width 10 height 10
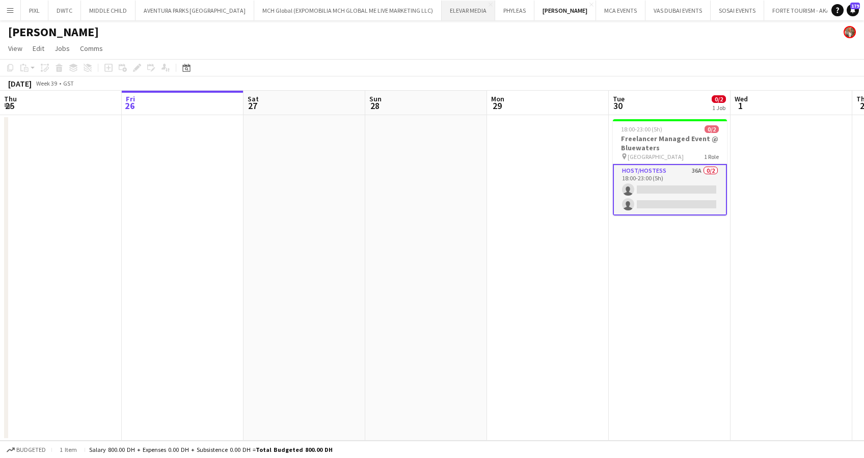
click at [441, 10] on button "ELEVAR MEDIA Close" at bounding box center [467, 11] width 53 height 20
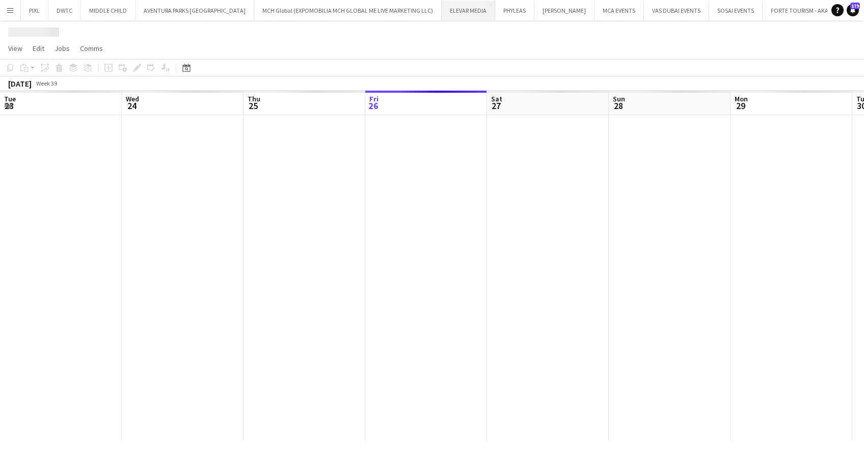
scroll to position [0, 243]
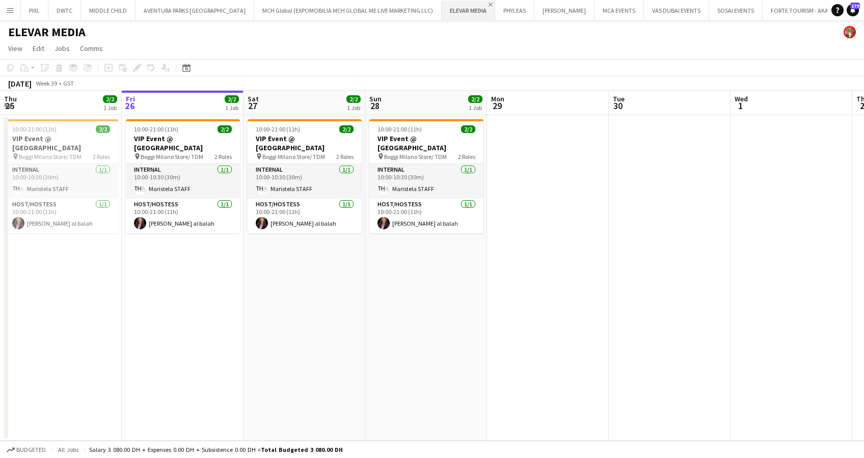
click at [488, 4] on app-icon "Close" at bounding box center [490, 5] width 4 height 4
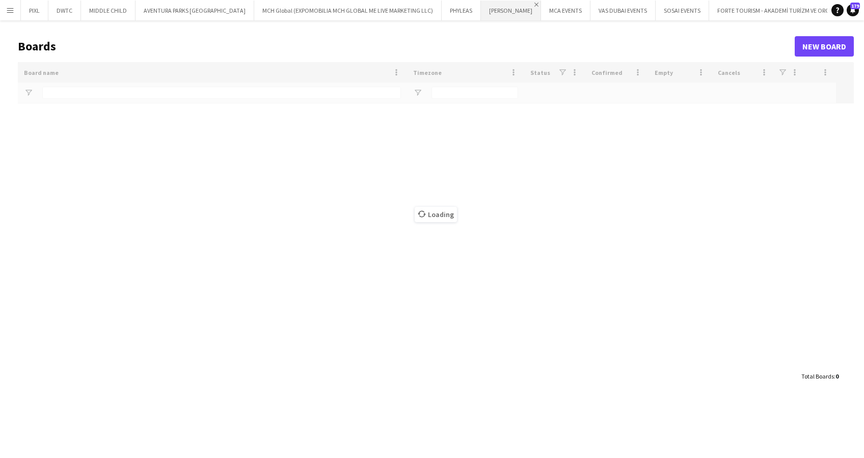
click at [534, 4] on app-icon "Close" at bounding box center [536, 5] width 4 height 4
type input "*****"
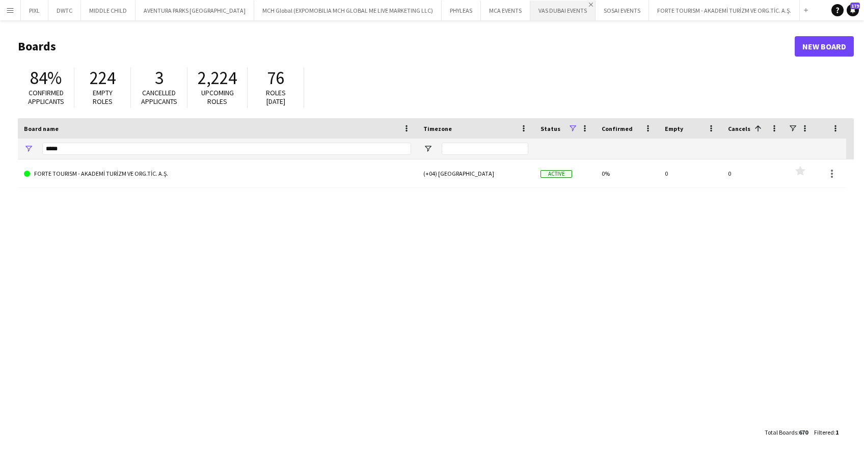
click at [589, 4] on app-icon "Close" at bounding box center [591, 5] width 4 height 4
click at [481, 4] on button "MCA EVENTS Close" at bounding box center [505, 11] width 49 height 20
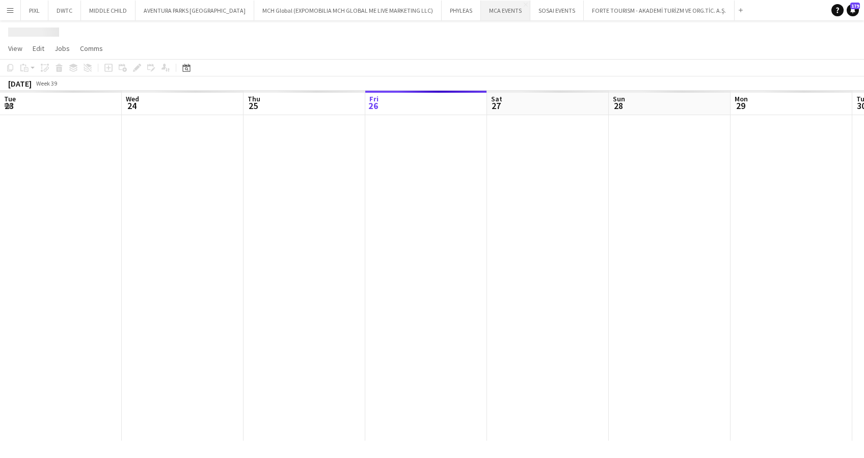
scroll to position [0, 243]
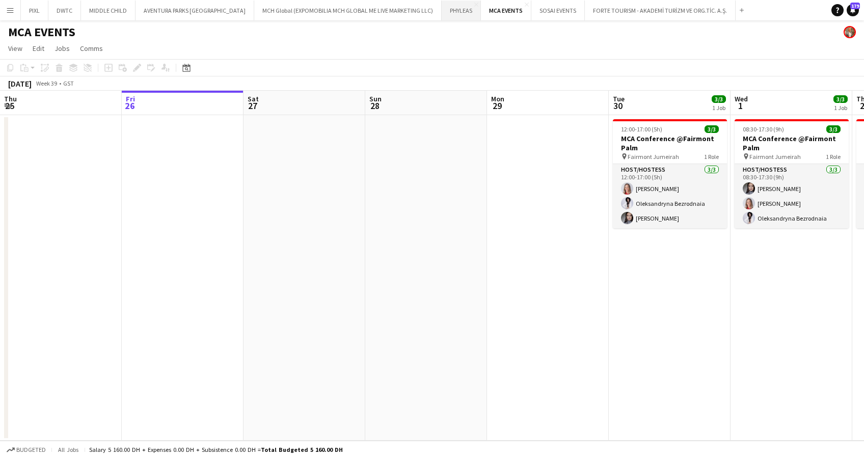
click at [441, 8] on button "PHYLEAS Close" at bounding box center [460, 11] width 39 height 20
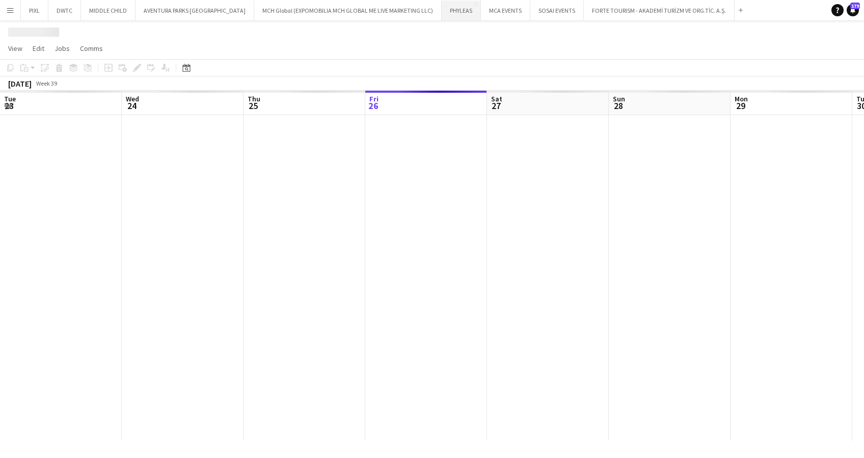
scroll to position [0, 243]
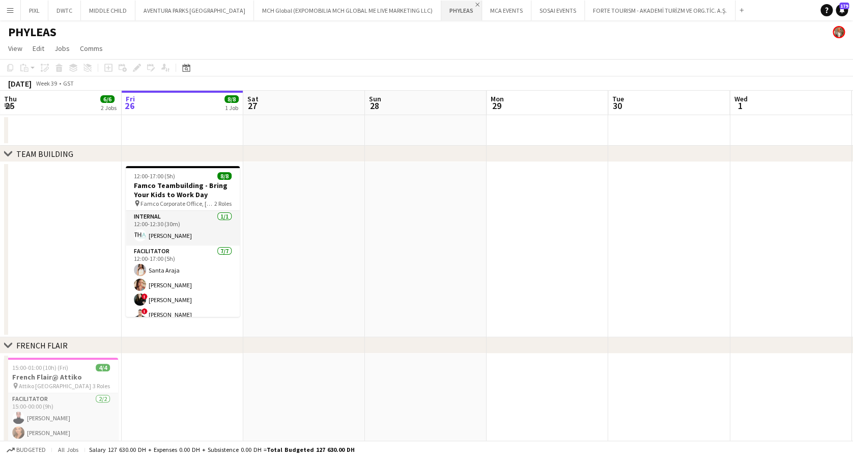
click at [476, 3] on app-icon "Close" at bounding box center [478, 5] width 4 height 4
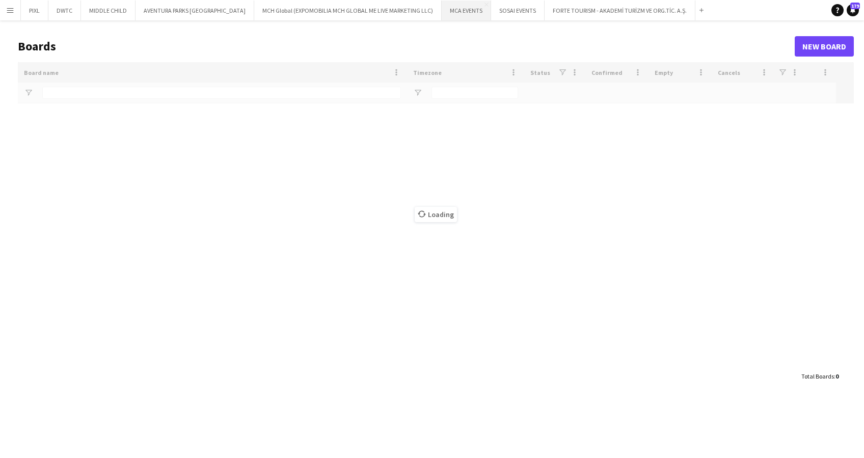
type input "*****"
